Goal: Check status: Check status

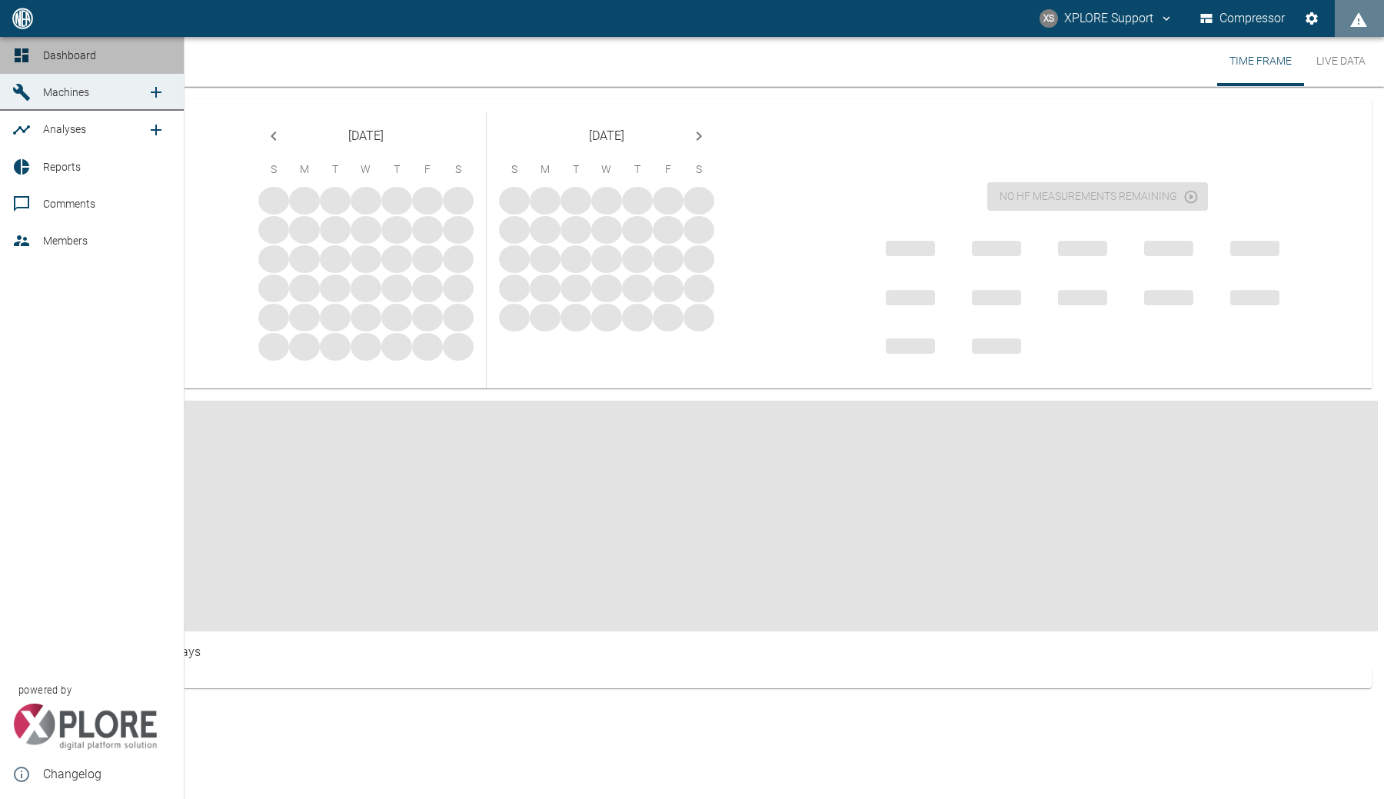
click at [26, 65] on link "Dashboard" at bounding box center [92, 55] width 184 height 37
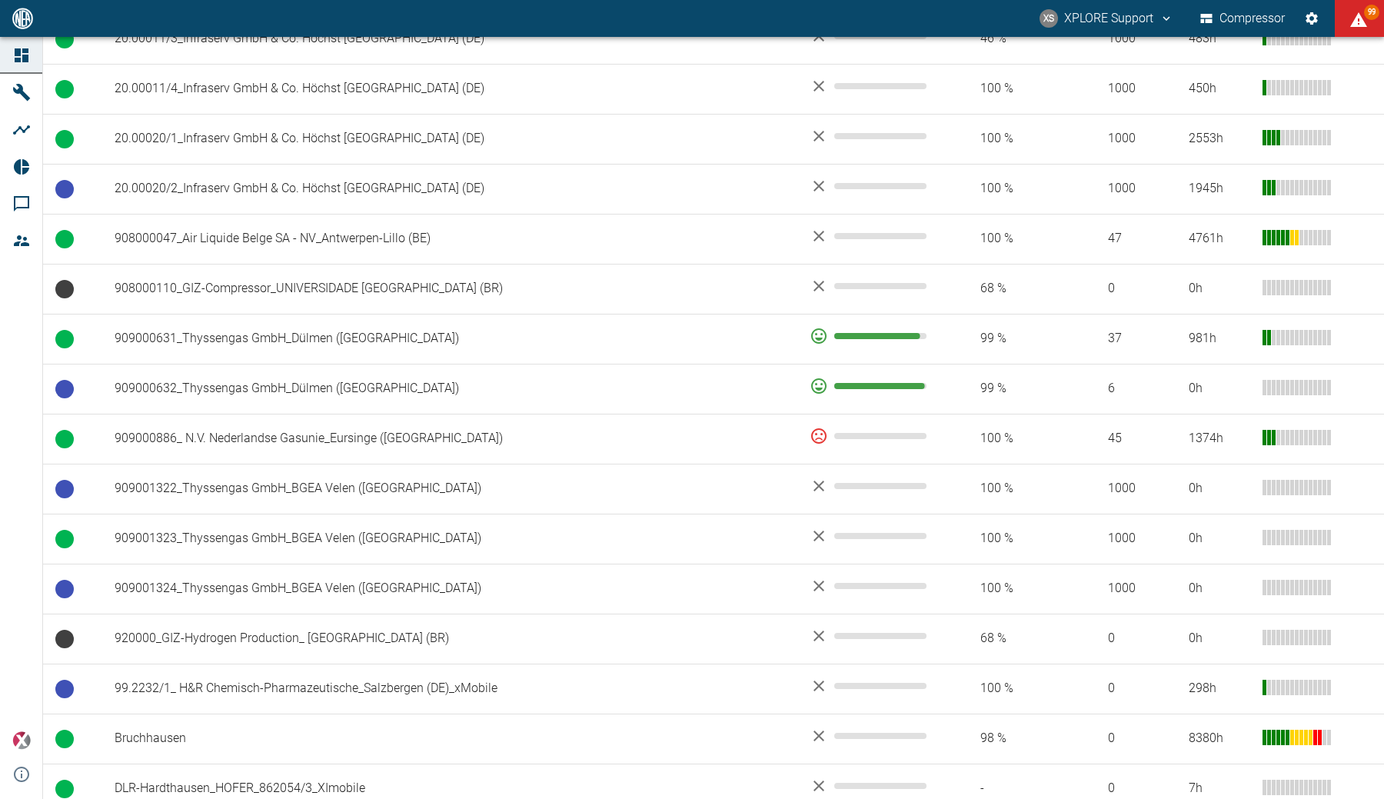
scroll to position [1163, 0]
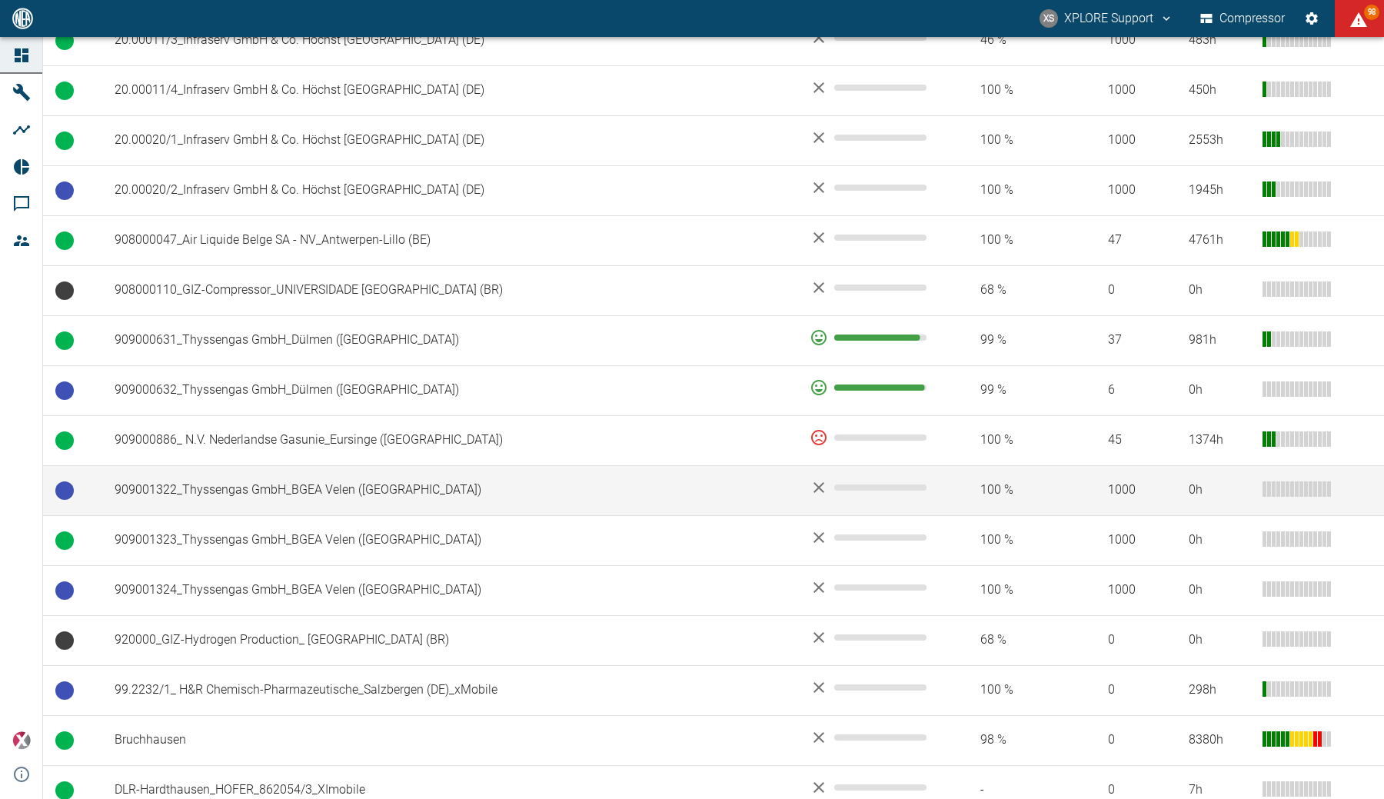
click at [402, 504] on td "909001322_Thyssengas GmbH_BGEA Velen ([GEOGRAPHIC_DATA])" at bounding box center [449, 490] width 695 height 50
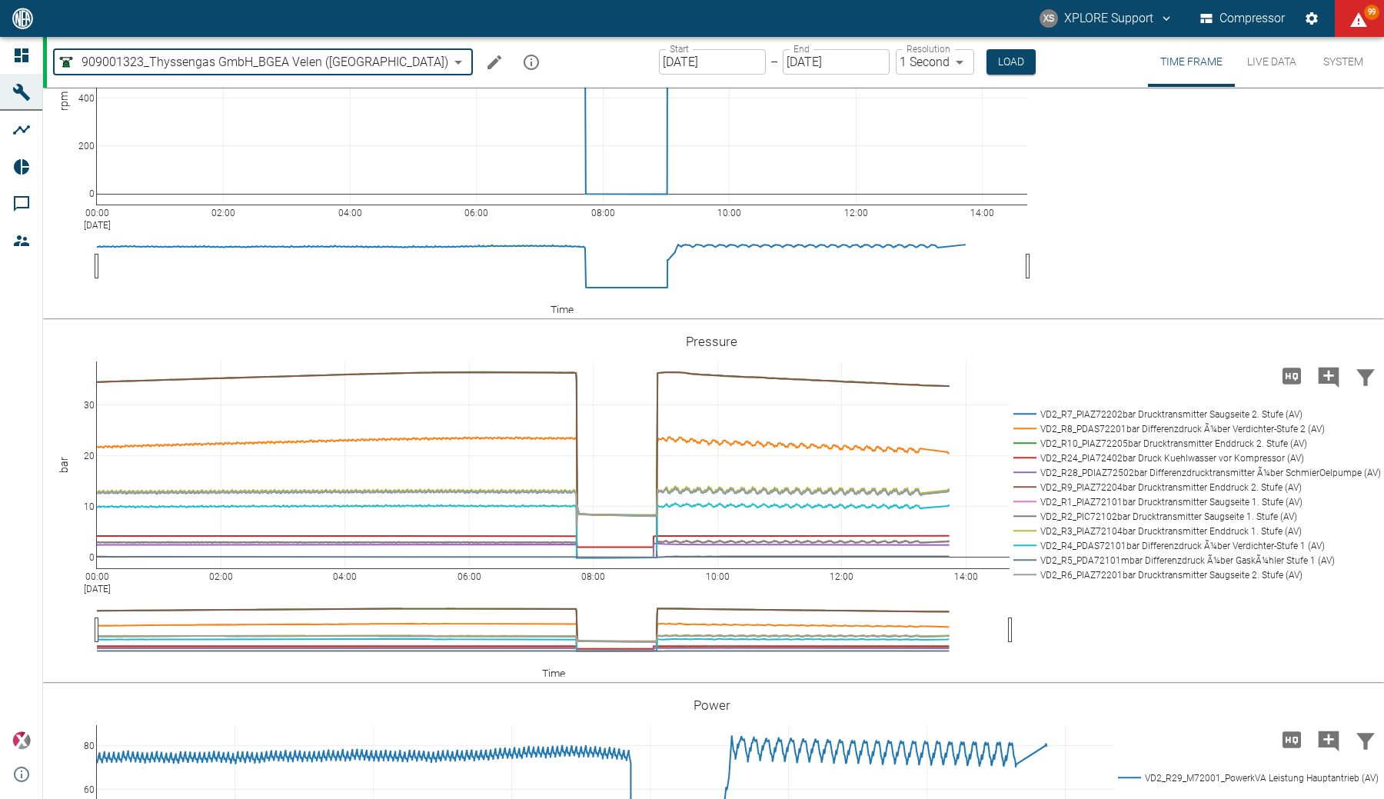
scroll to position [1498, 0]
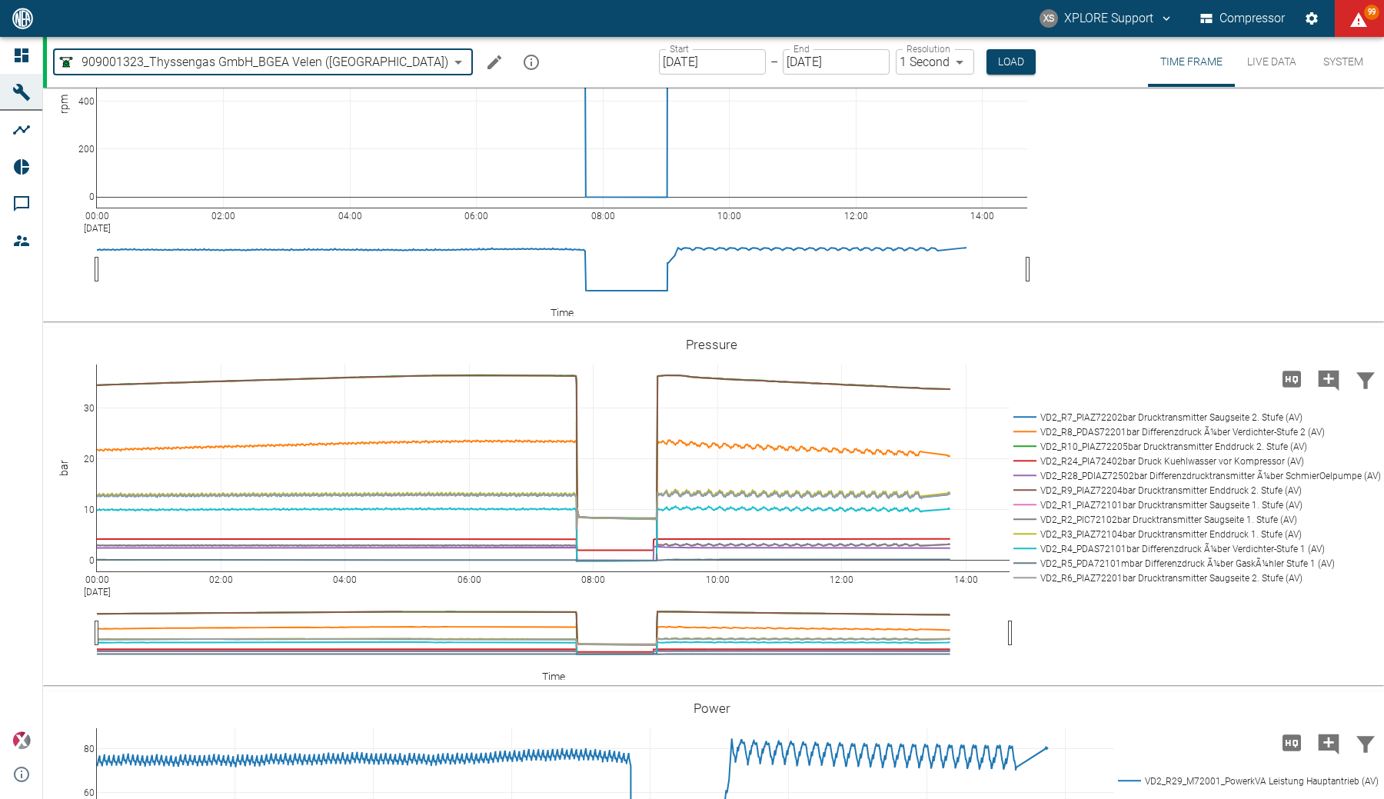
click at [659, 58] on input "[DATE]" at bounding box center [712, 61] width 107 height 25
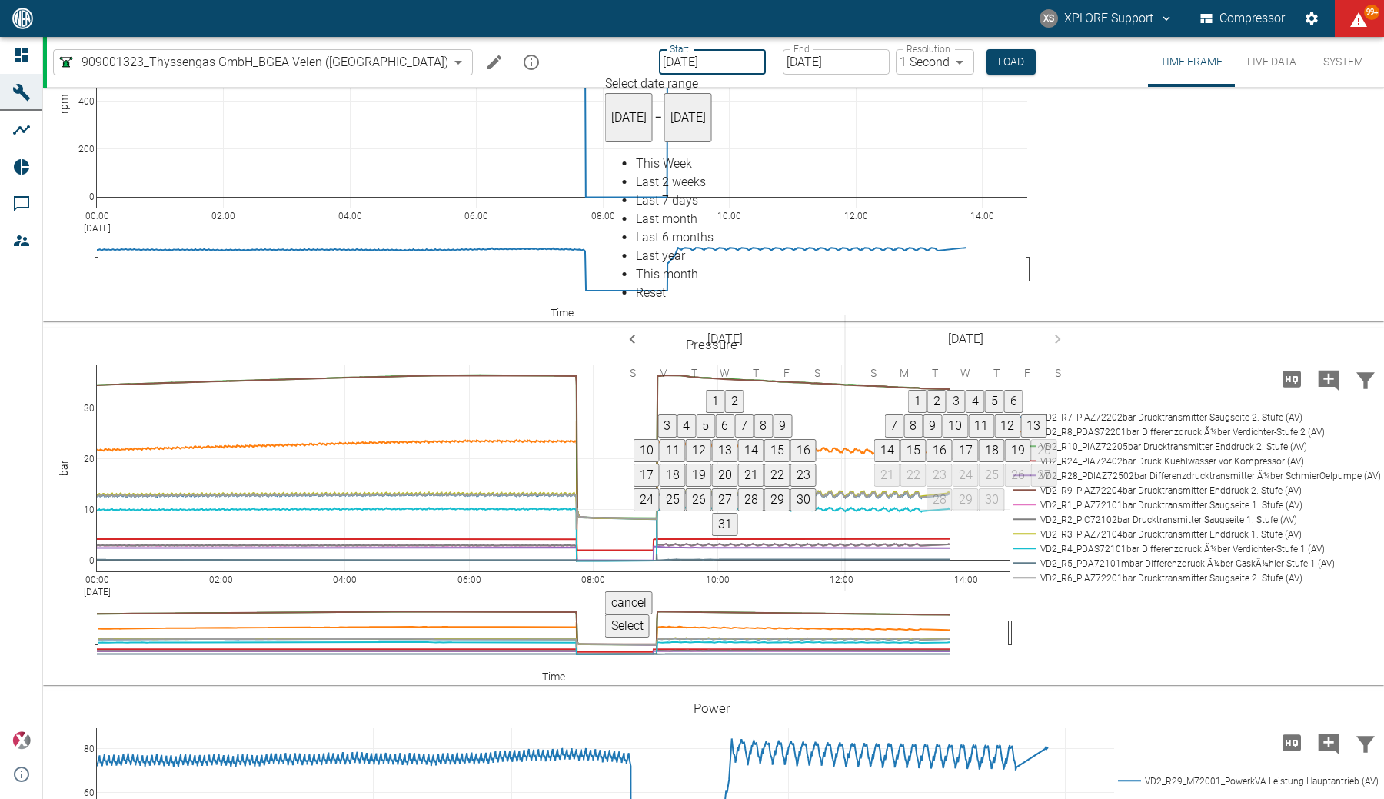
click at [659, 58] on input "[DATE]" at bounding box center [712, 61] width 107 height 25
type input "09/01/2025"
type input "2min"
type input "09/15/2025"
click at [989, 62] on button "Load" at bounding box center [1013, 61] width 49 height 25
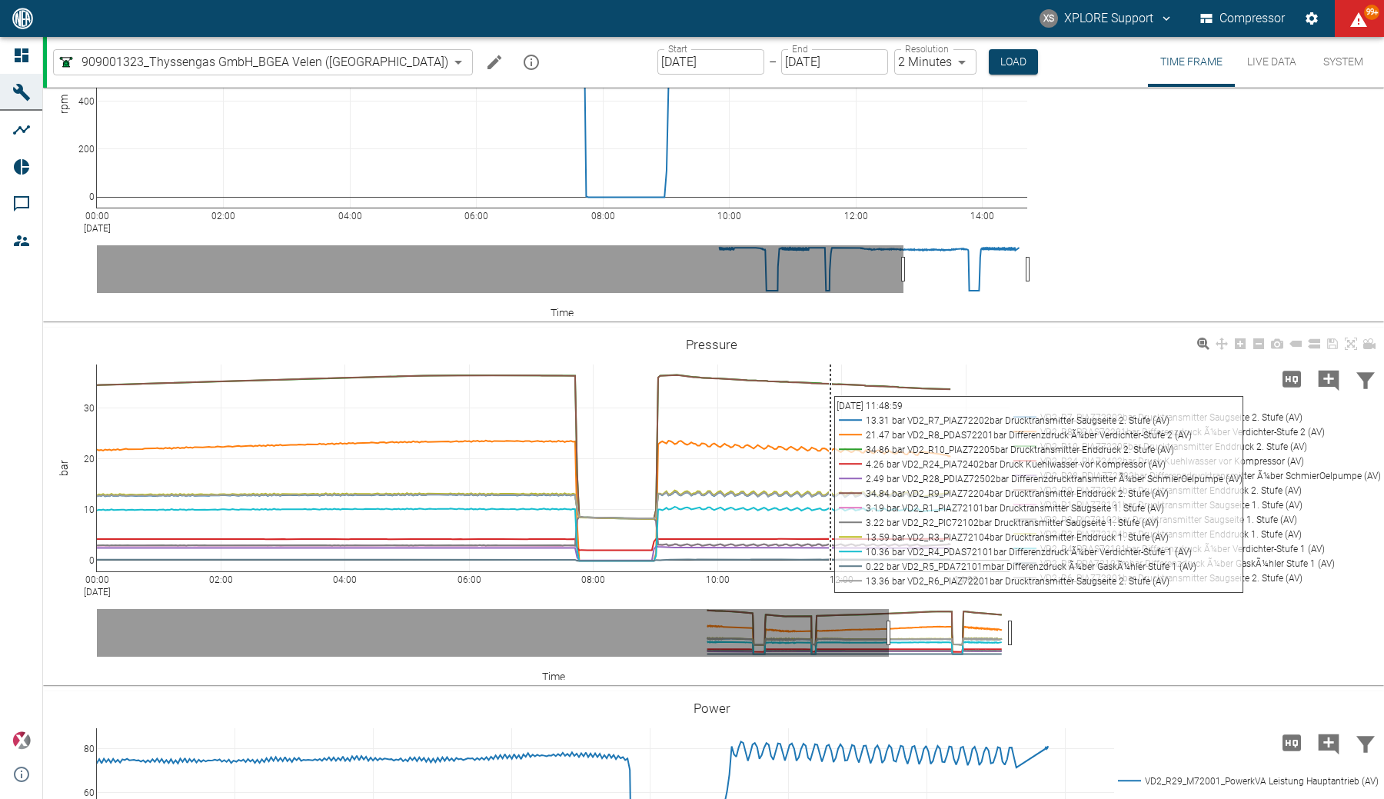
scroll to position [72, 0]
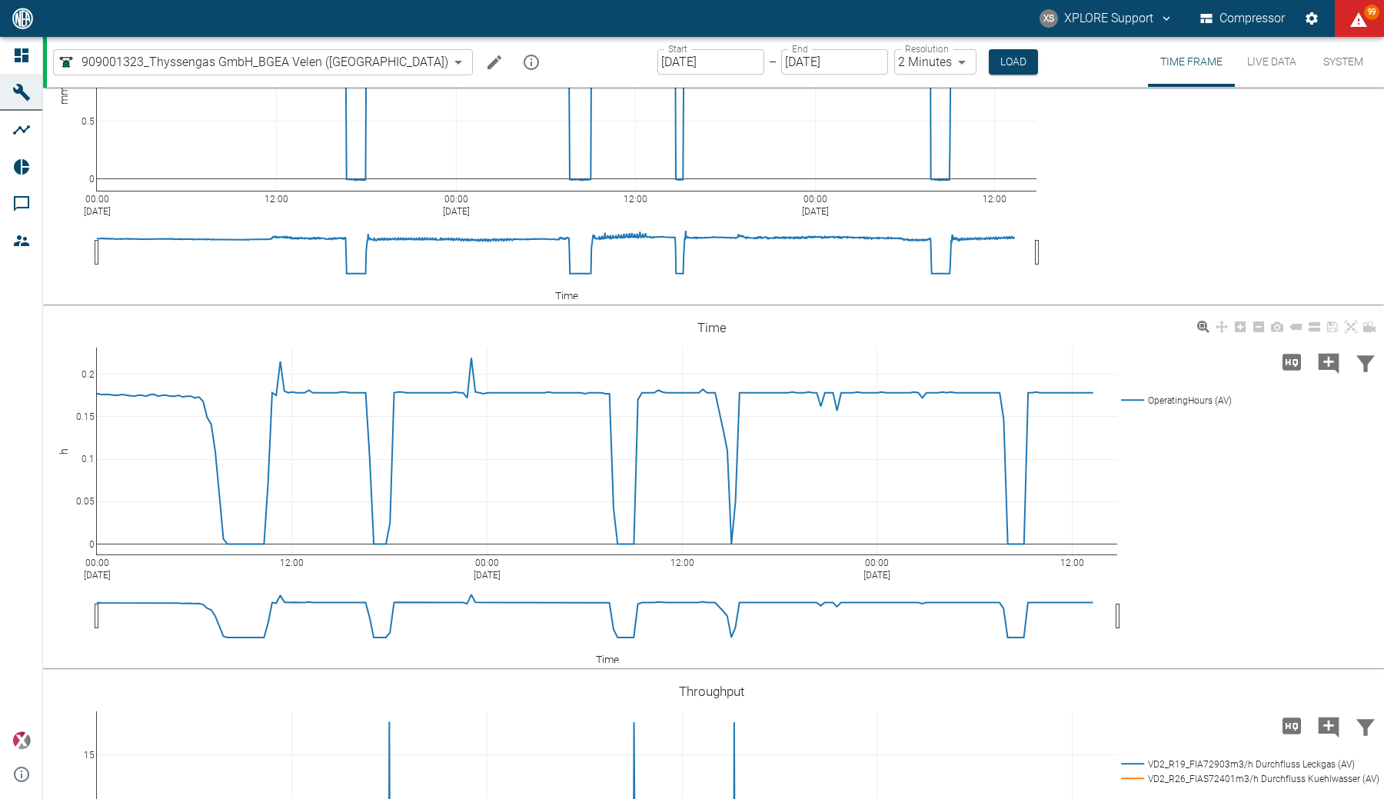
scroll to position [150, 0]
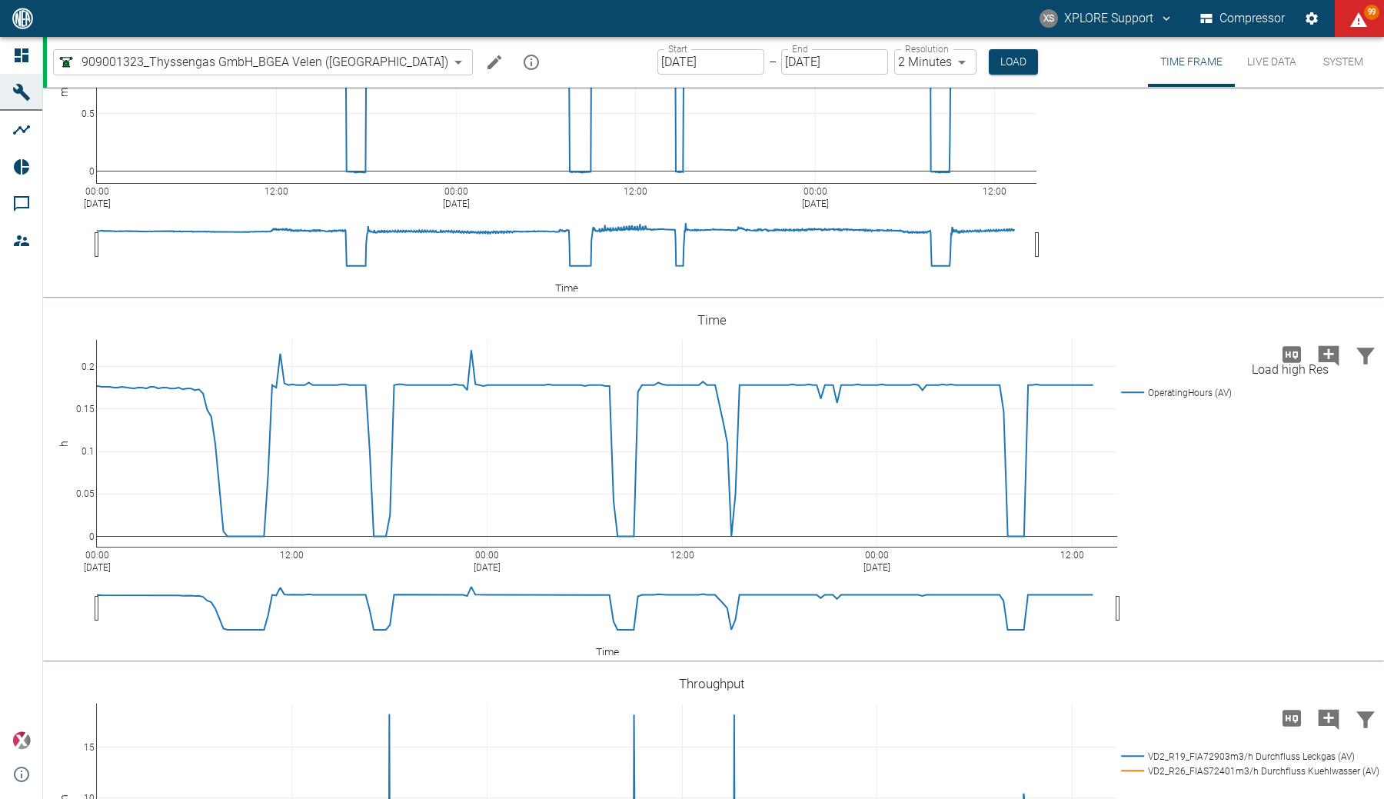
click at [1293, 357] on icon "Load high Res" at bounding box center [1292, 354] width 25 height 25
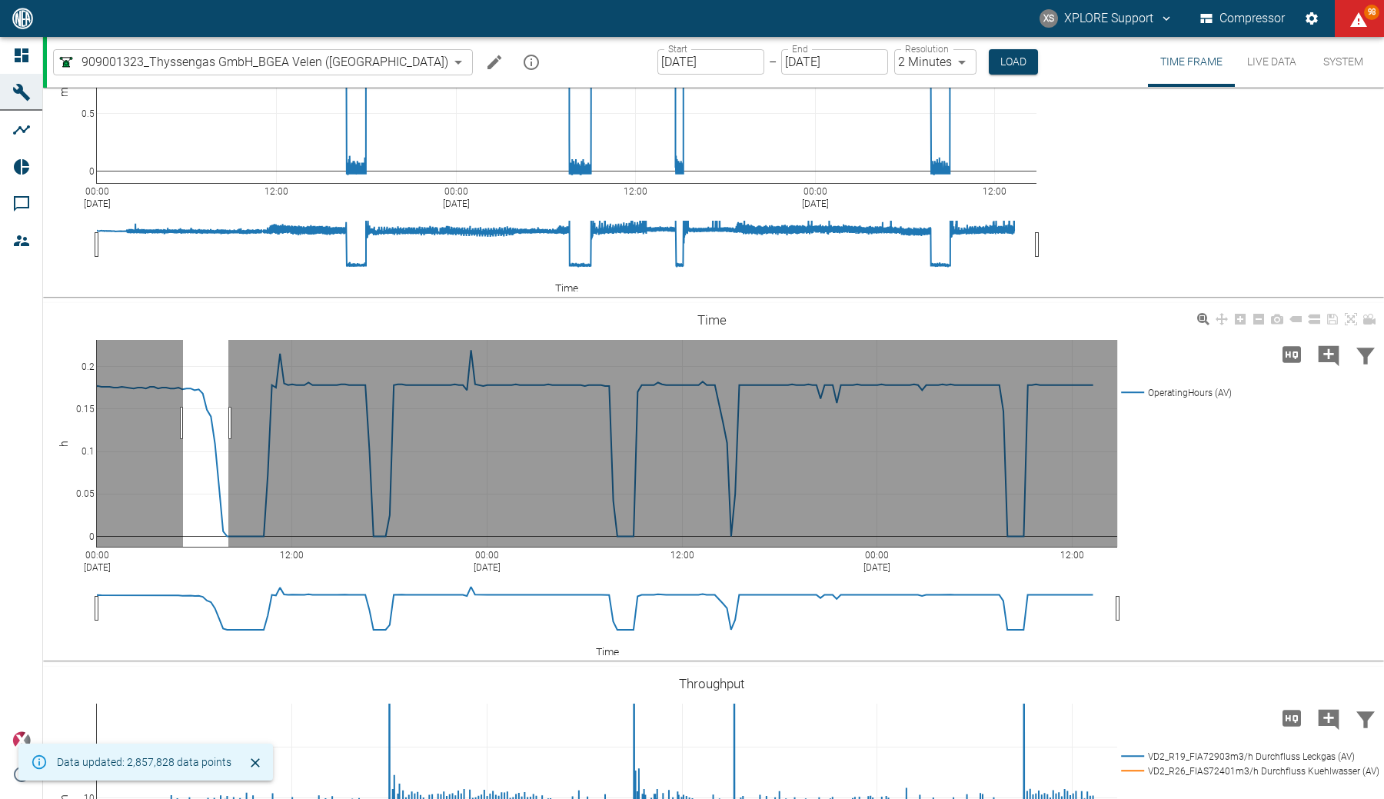
drag, startPoint x: 183, startPoint y: 423, endPoint x: 229, endPoint y: 425, distance: 46.2
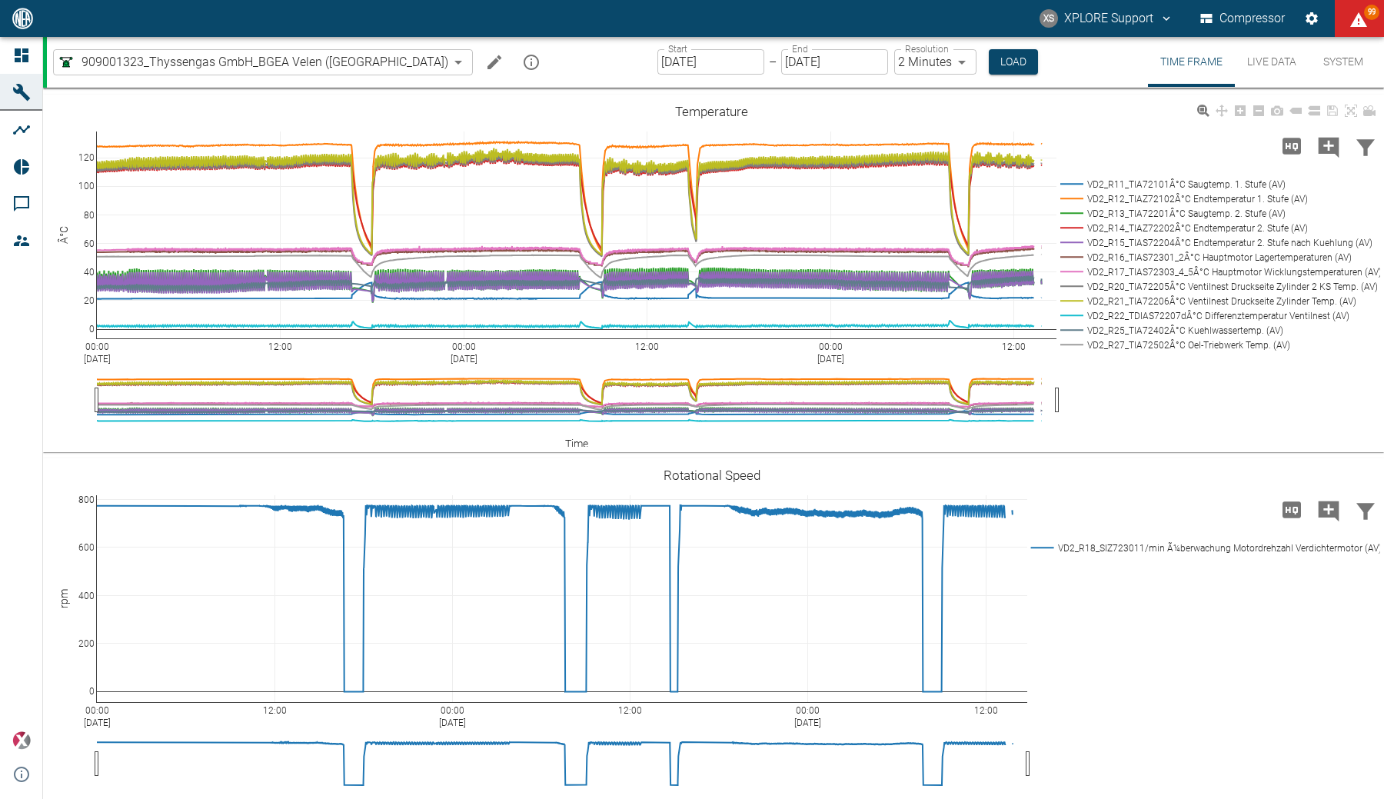
scroll to position [1082, 0]
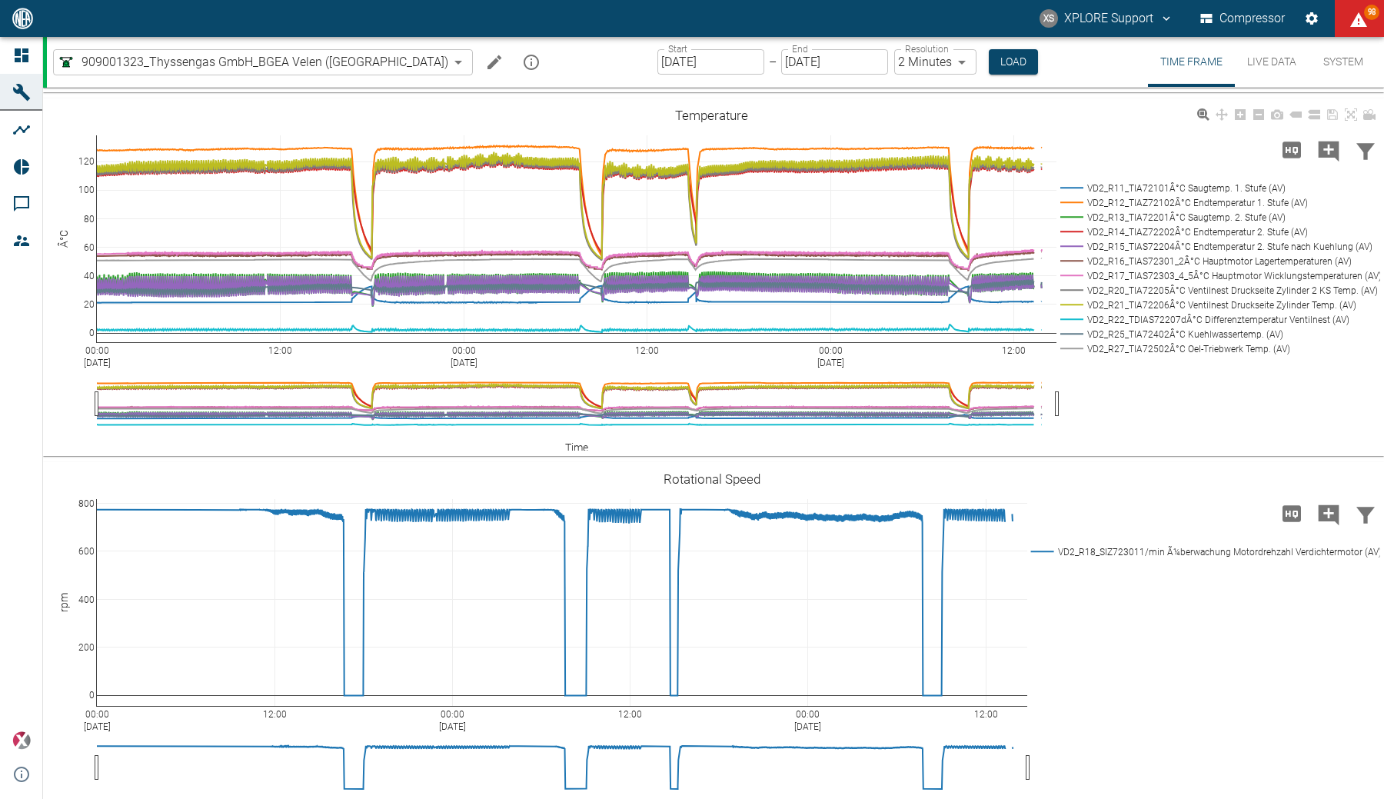
click at [1261, 187] on rect at bounding box center [1217, 188] width 320 height 15
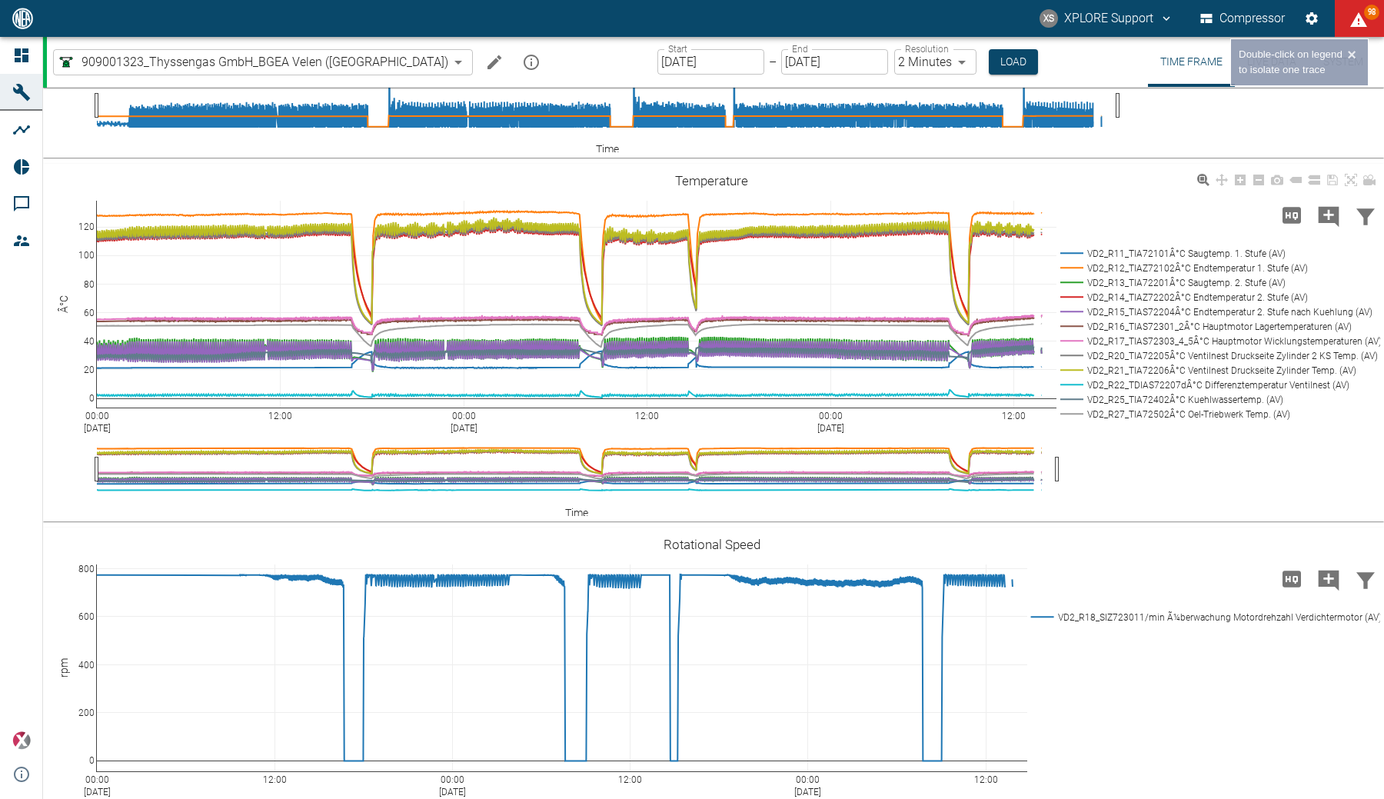
scroll to position [1013, 0]
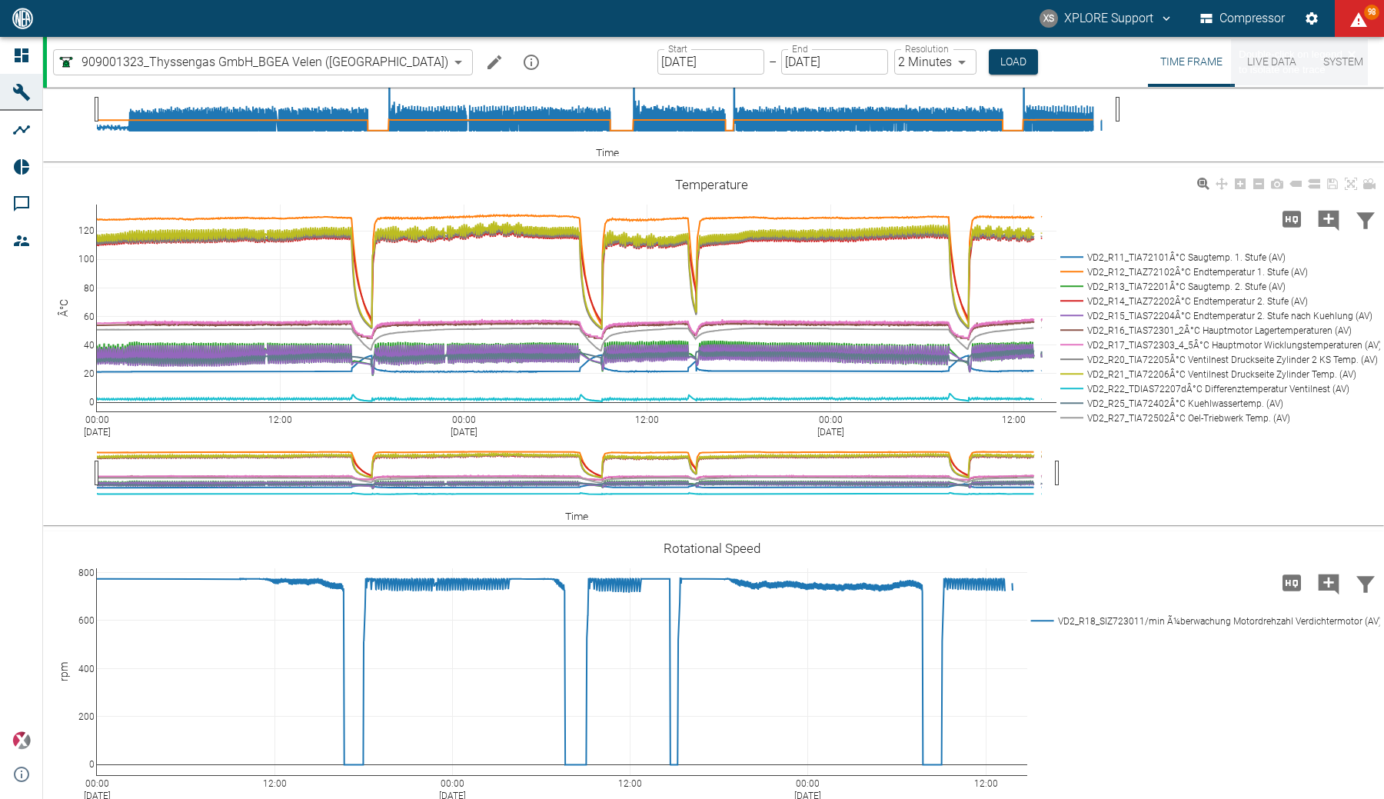
click at [1156, 255] on rect at bounding box center [1217, 257] width 320 height 15
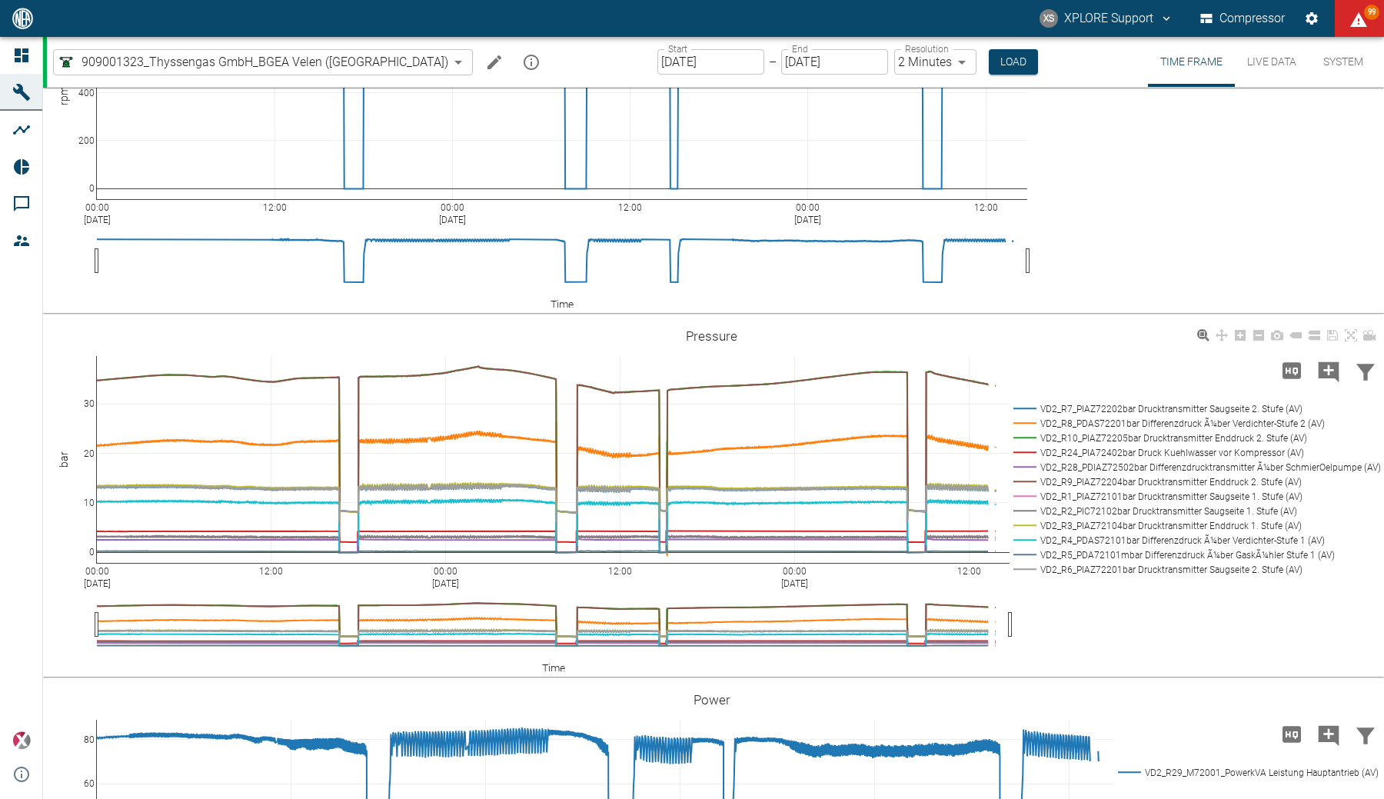
scroll to position [1603, 0]
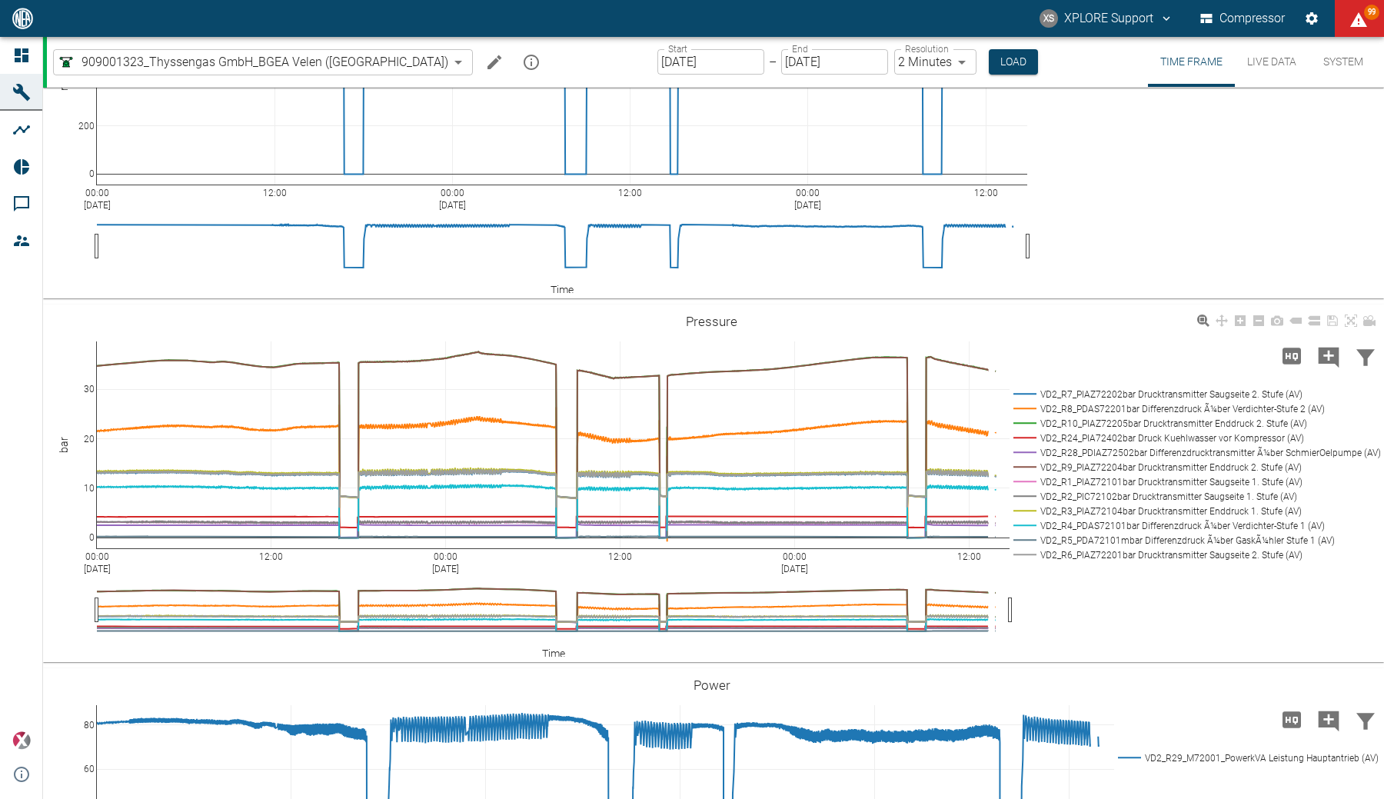
click at [1192, 466] on rect at bounding box center [1193, 467] width 366 height 15
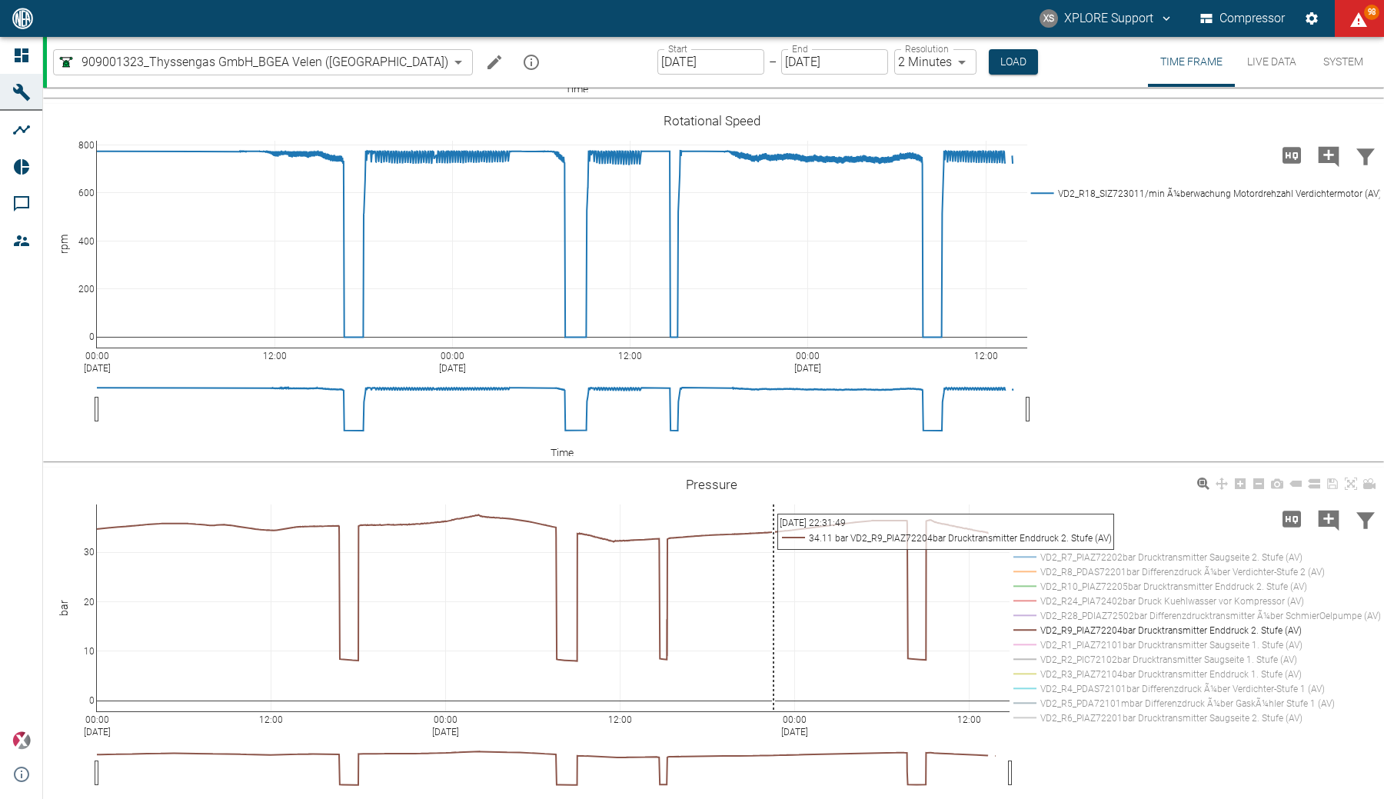
scroll to position [1439, 0]
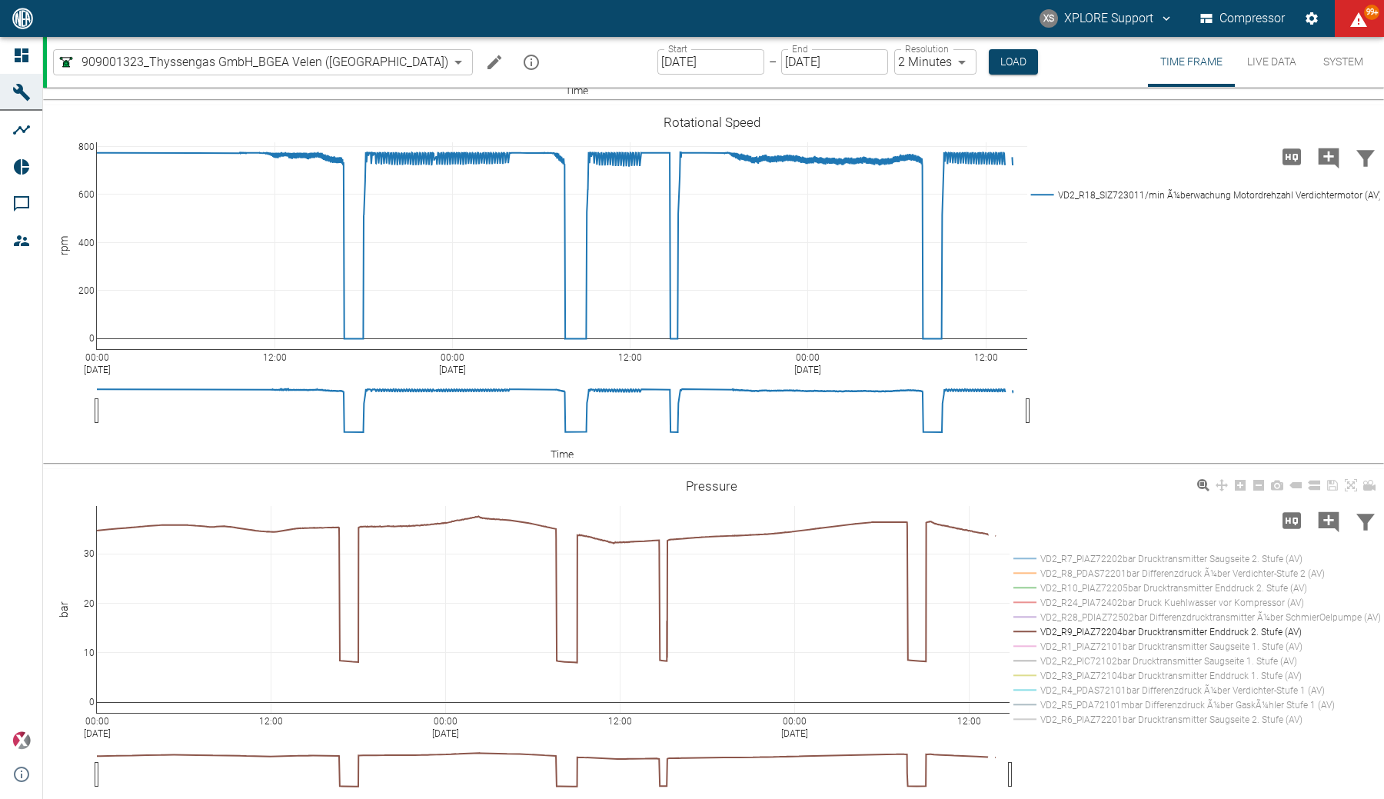
click at [1270, 644] on rect at bounding box center [1193, 646] width 366 height 15
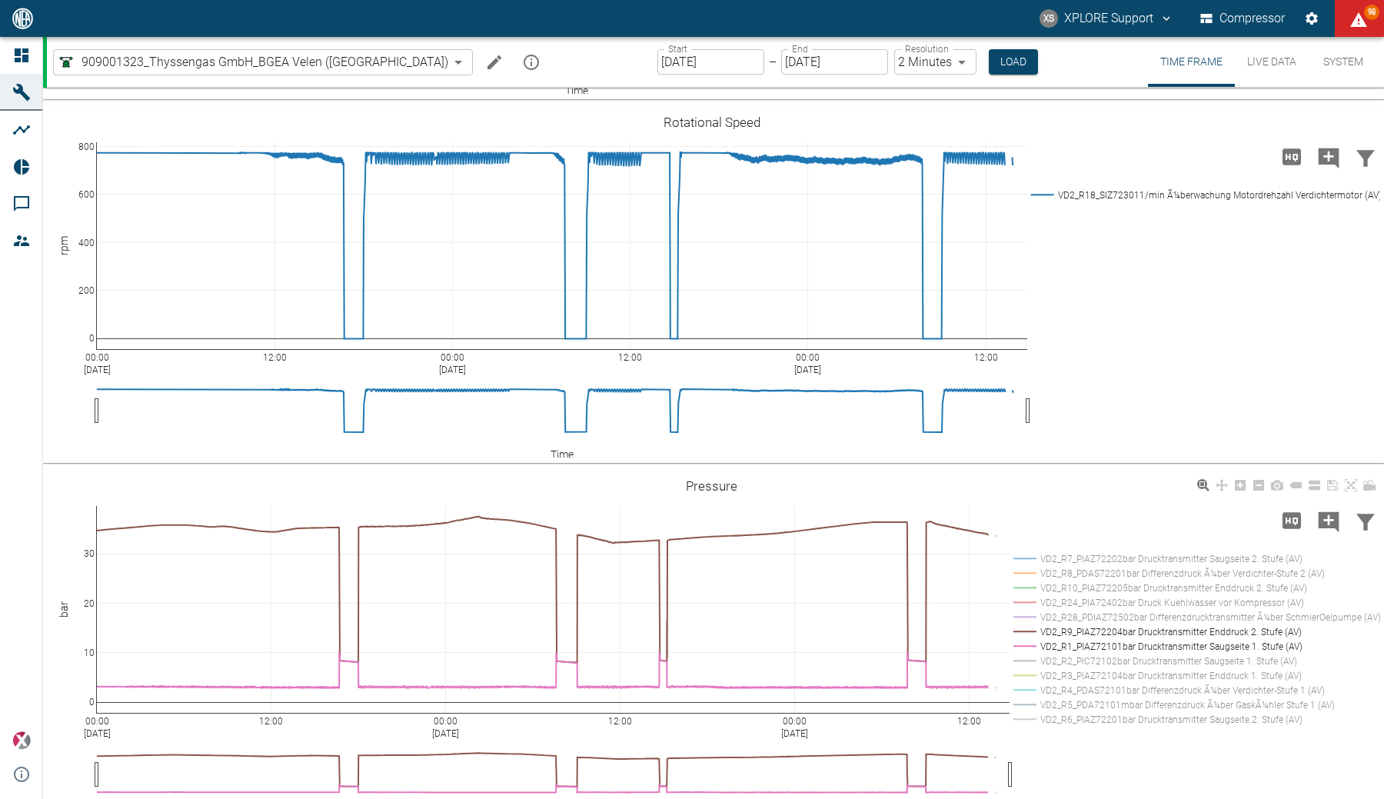
click at [1093, 660] on rect at bounding box center [1193, 661] width 366 height 15
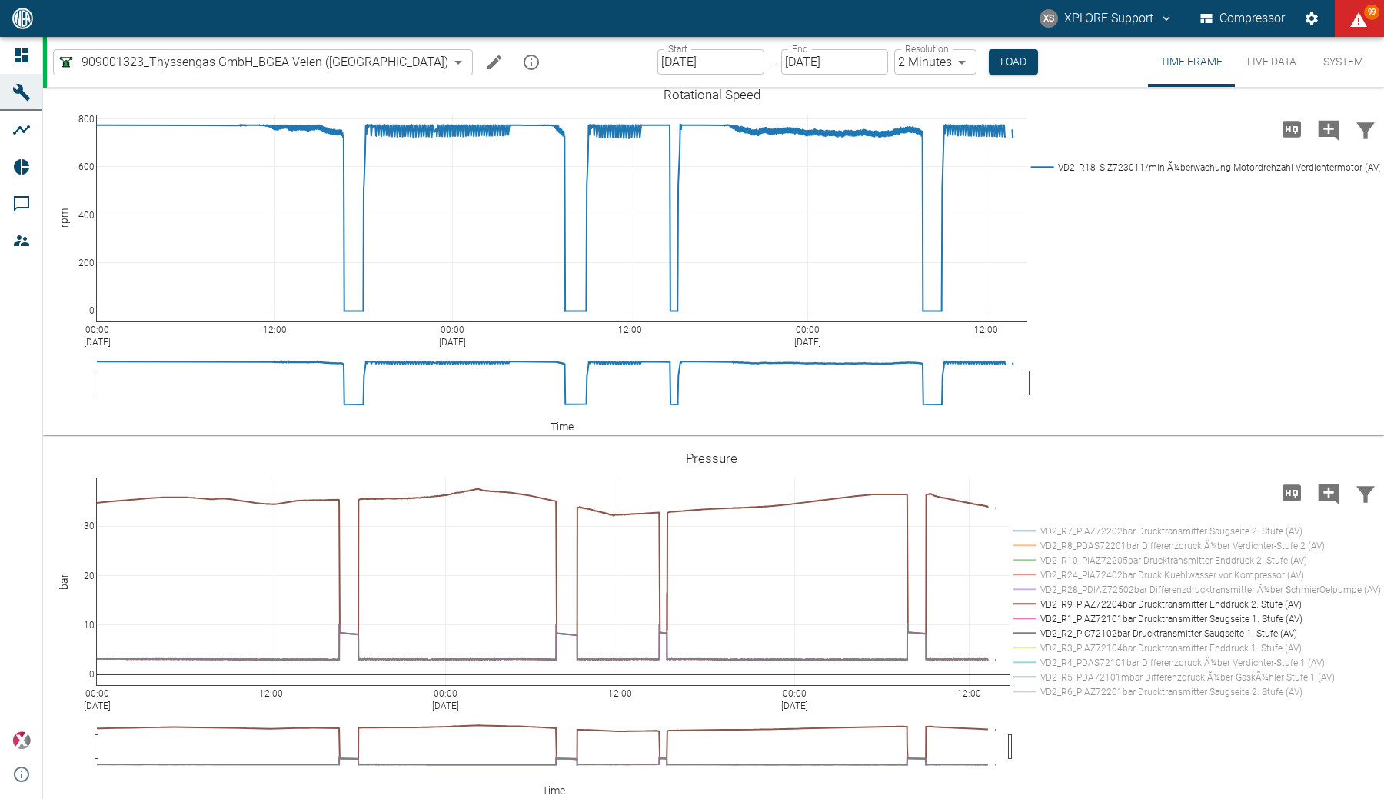
scroll to position [1513, 0]
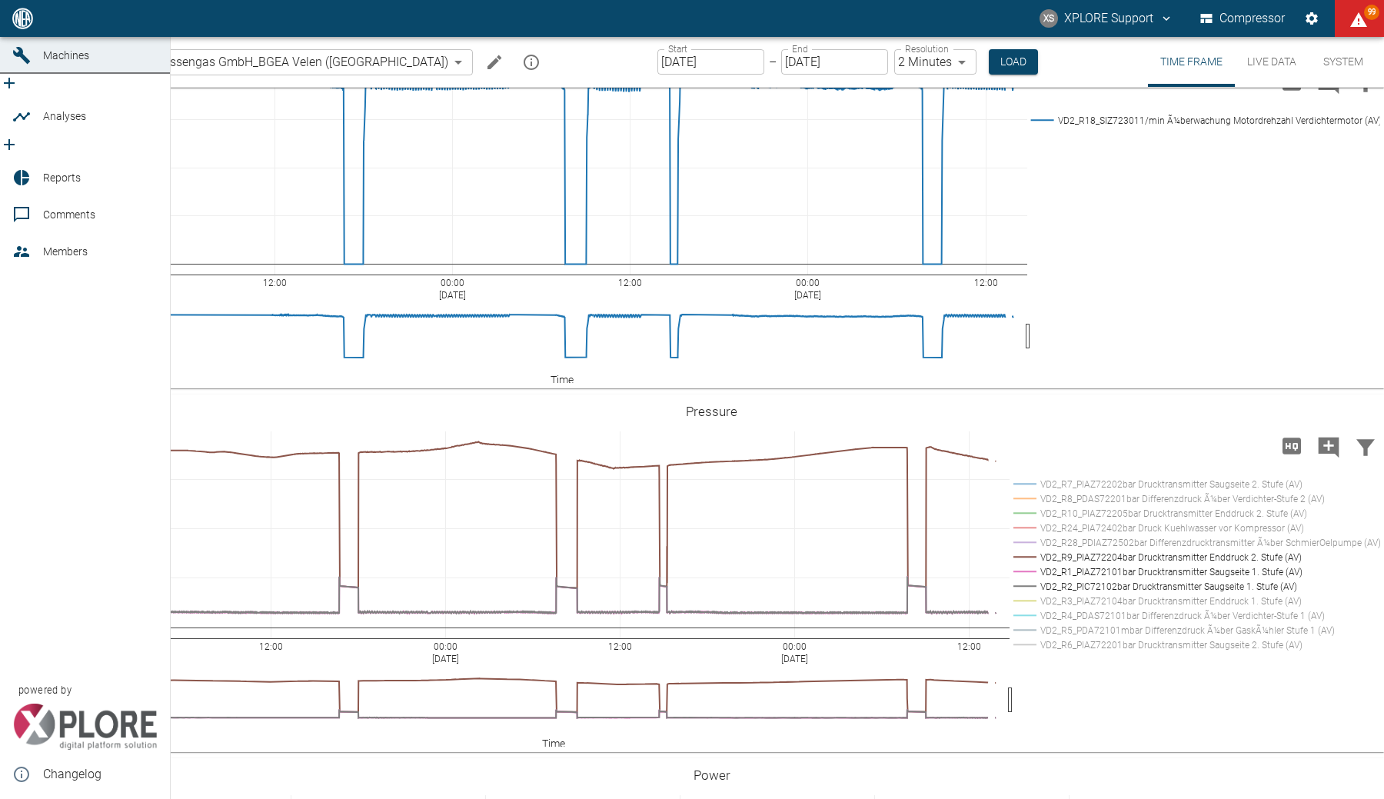
click at [28, 25] on icon at bounding box center [22, 19] width 14 height 14
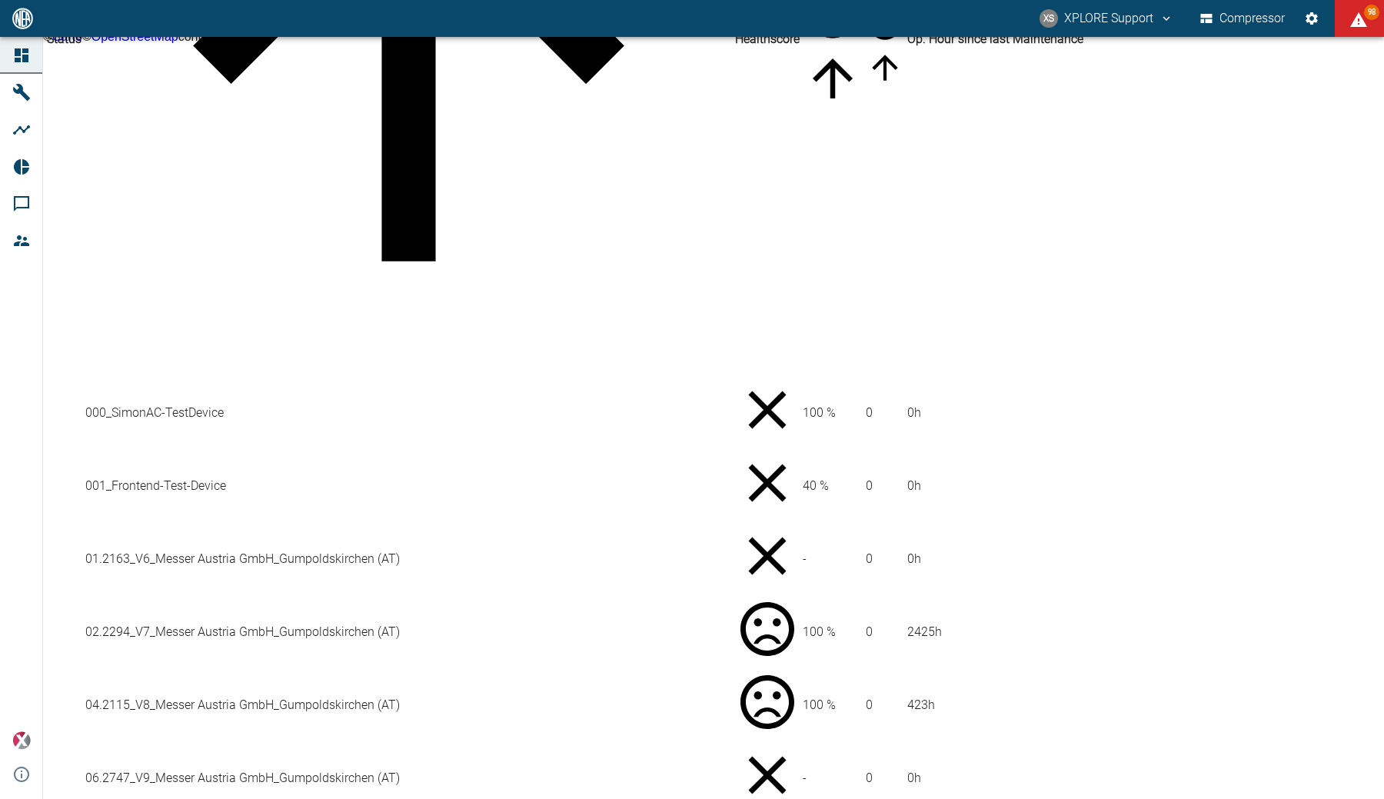
scroll to position [523, 0]
